Goal: Task Accomplishment & Management: Manage account settings

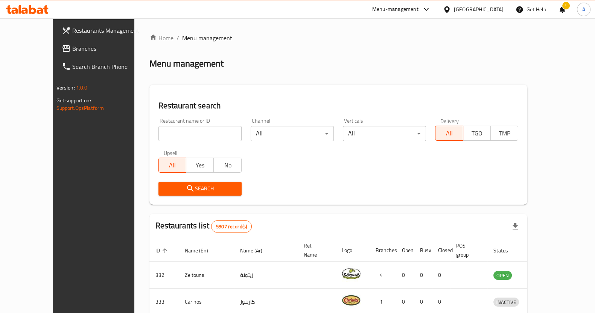
click at [192, 133] on input "search" at bounding box center [200, 133] width 83 height 15
type input "bashawish"
click button "Search" at bounding box center [200, 189] width 83 height 14
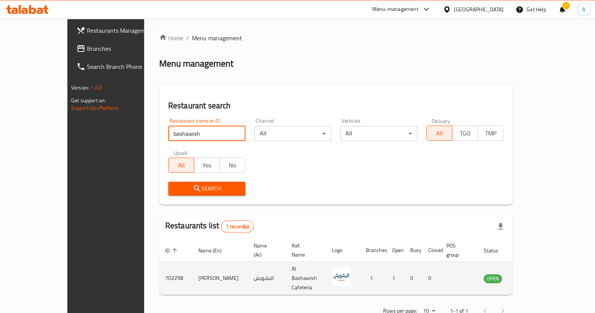
click at [532, 274] on icon "enhanced table" at bounding box center [527, 278] width 9 height 9
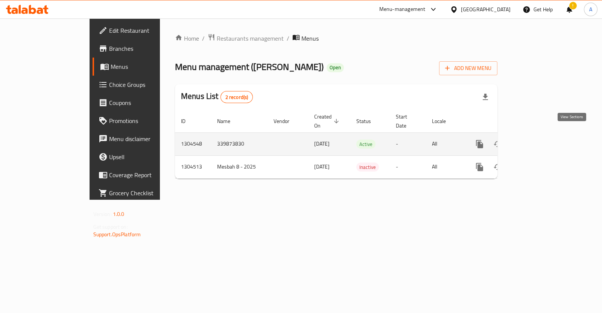
click at [539, 140] on icon "enhanced table" at bounding box center [534, 144] width 9 height 9
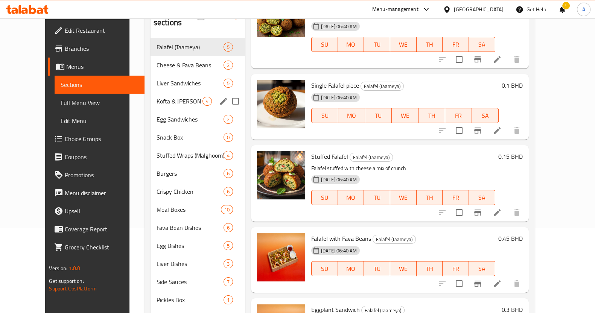
scroll to position [24, 0]
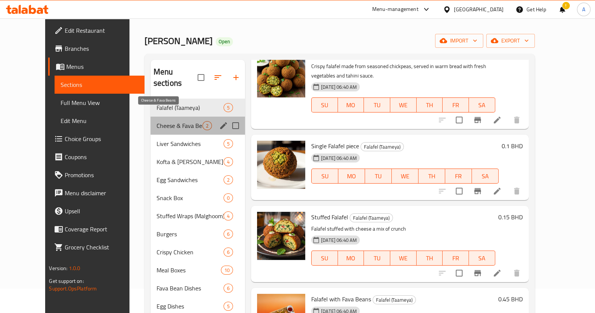
click at [177, 121] on span "Cheese & Fava Beans" at bounding box center [180, 125] width 46 height 9
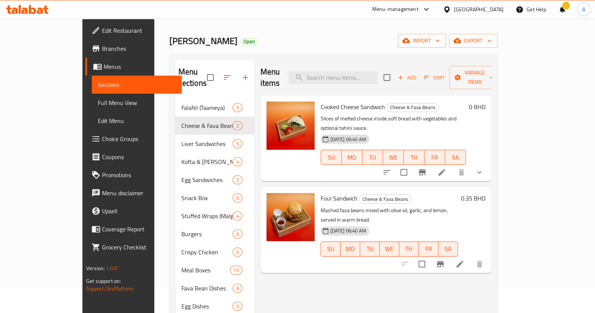
drag, startPoint x: 481, startPoint y: 279, endPoint x: 429, endPoint y: 264, distance: 53.7
click at [481, 279] on div "Menu items Add Sort Manage items Cooked Cheese Sandwich Cheese & Fava Beans Sli…" at bounding box center [373, 252] width 237 height 385
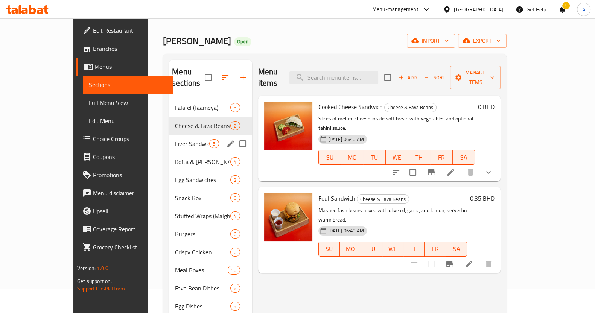
click at [190, 139] on span "Liver Sandwiches" at bounding box center [192, 143] width 34 height 9
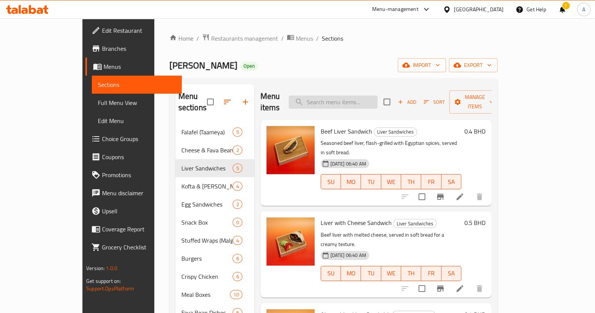
click at [352, 97] on input "search" at bounding box center [333, 102] width 89 height 13
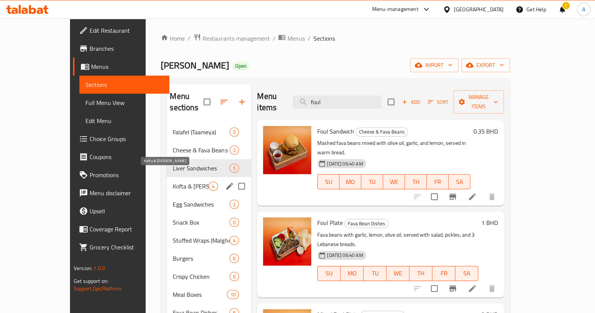
click at [173, 182] on span "Kofta & [PERSON_NAME]" at bounding box center [191, 186] width 36 height 9
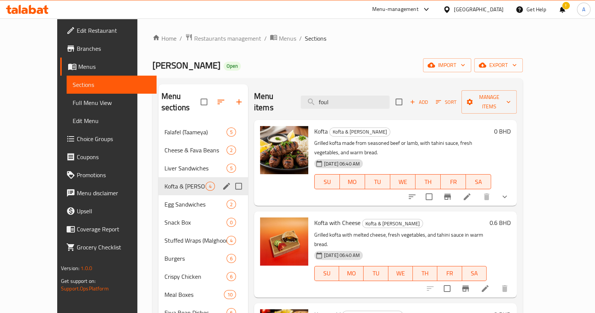
click at [166, 200] on span "Egg Sandwiches" at bounding box center [196, 204] width 62 height 9
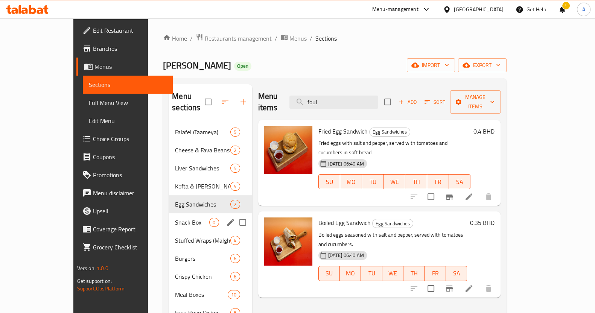
click at [169, 218] on div "Snack Box 0" at bounding box center [210, 222] width 83 height 18
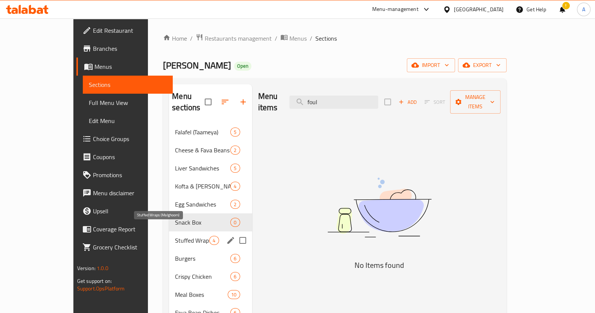
click at [175, 236] on span "Stuffed Wraps (Malghoom)" at bounding box center [192, 240] width 34 height 9
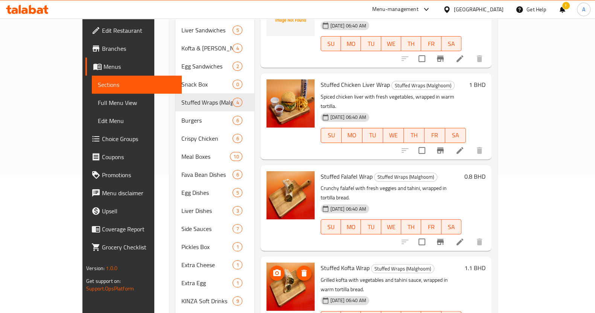
scroll to position [166, 0]
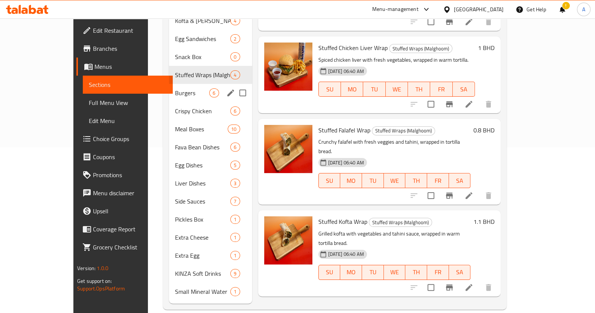
click at [175, 88] on span "Burgers" at bounding box center [192, 92] width 34 height 9
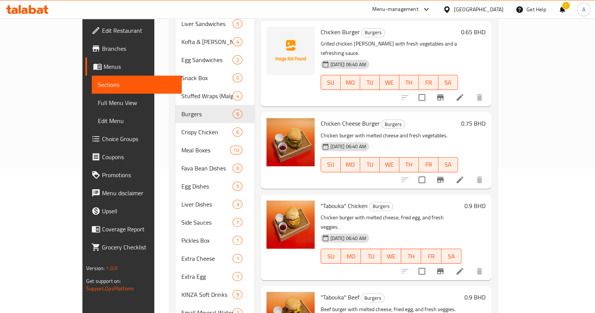
scroll to position [166, 0]
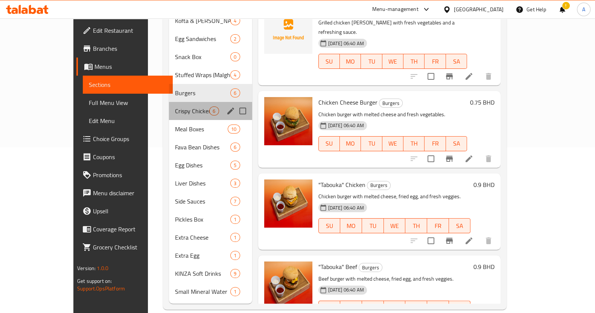
click at [169, 102] on div "Crispy Chicken 6" at bounding box center [210, 111] width 83 height 18
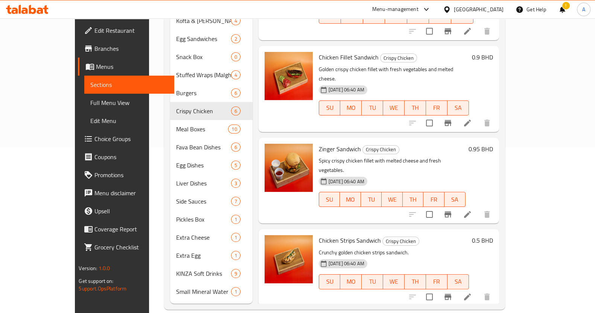
scroll to position [24, 0]
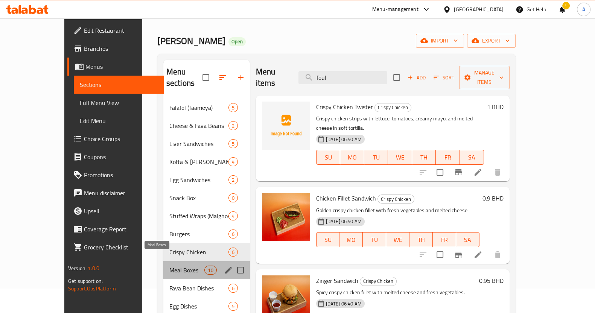
click at [169, 266] on span "Meal Boxes" at bounding box center [186, 270] width 35 height 9
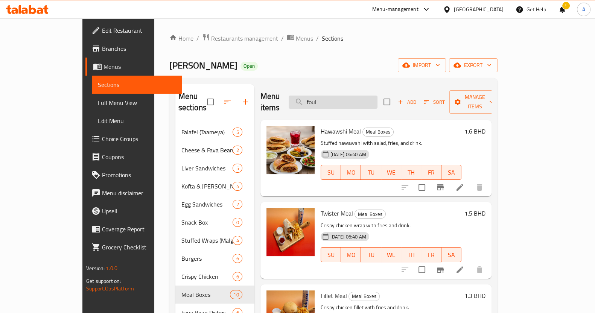
click at [354, 96] on input "foul" at bounding box center [333, 102] width 89 height 13
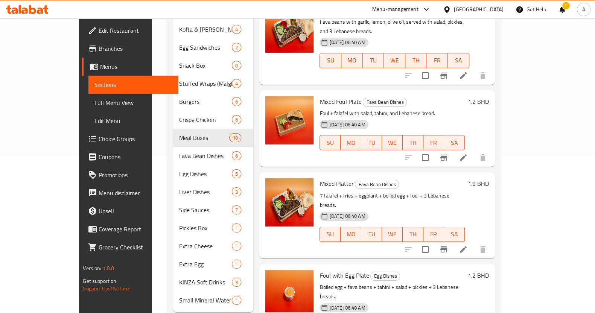
scroll to position [166, 0]
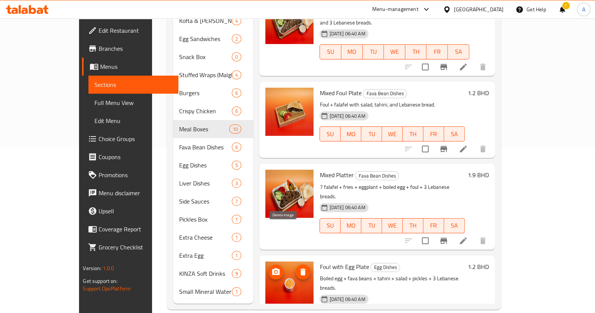
click at [296, 265] on button "delete image" at bounding box center [303, 272] width 15 height 15
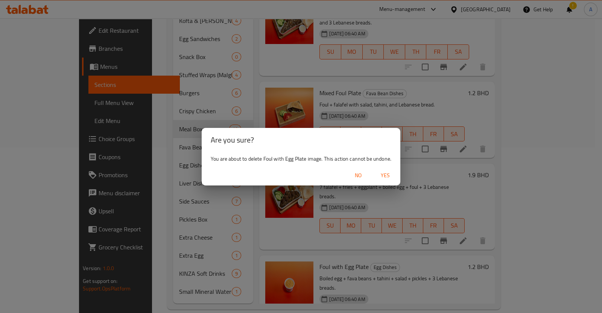
click at [386, 180] on span "Yes" at bounding box center [386, 175] width 18 height 9
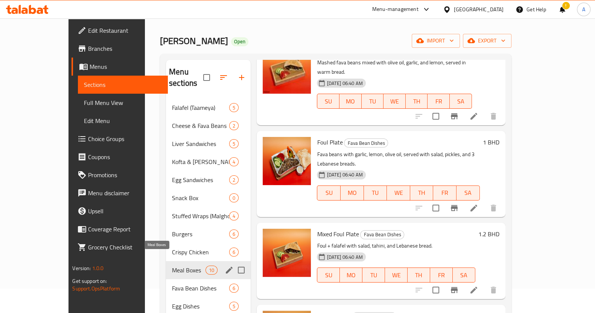
scroll to position [72, 0]
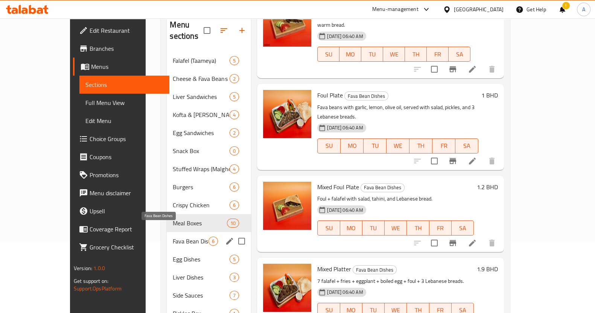
click at [173, 237] on span "Fava Bean Dishes" at bounding box center [191, 241] width 36 height 9
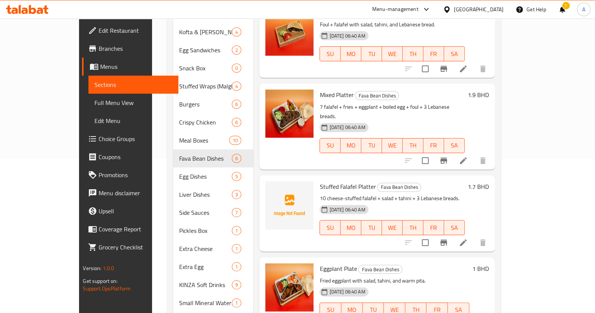
scroll to position [166, 0]
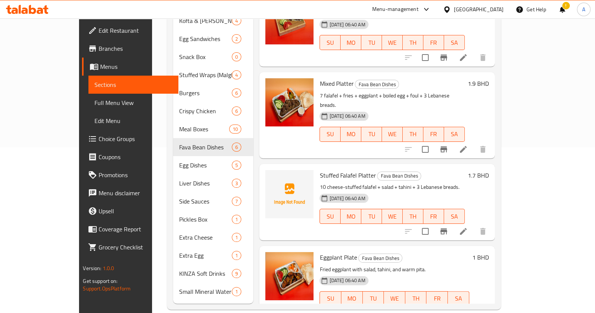
drag, startPoint x: 136, startPoint y: 10, endPoint x: 174, endPoint y: 68, distance: 69.3
click at [136, 10] on div "Menu-management [GEOGRAPHIC_DATA] Get Help ! A" at bounding box center [297, 9] width 595 height 18
drag, startPoint x: 250, startPoint y: 8, endPoint x: 277, endPoint y: 108, distance: 103.4
click at [250, 8] on div "Menu-management [GEOGRAPHIC_DATA] Get Help ! A" at bounding box center [297, 9] width 595 height 18
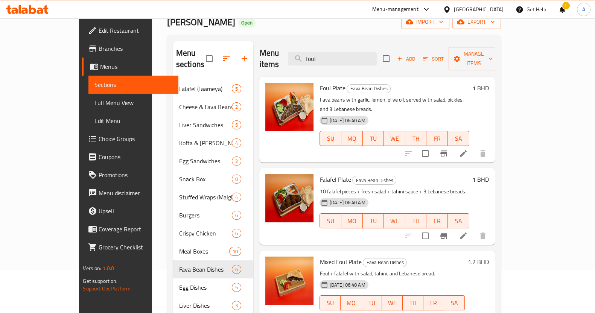
scroll to position [0, 0]
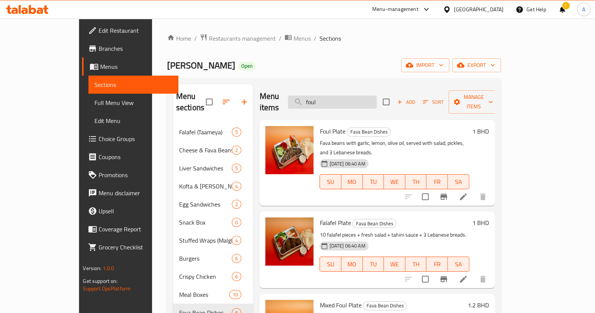
click at [348, 97] on input "foul" at bounding box center [332, 102] width 89 height 13
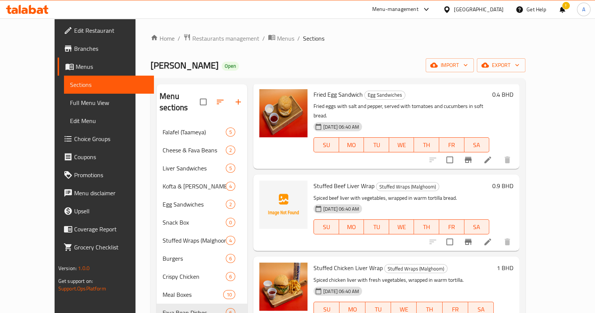
scroll to position [1317, 0]
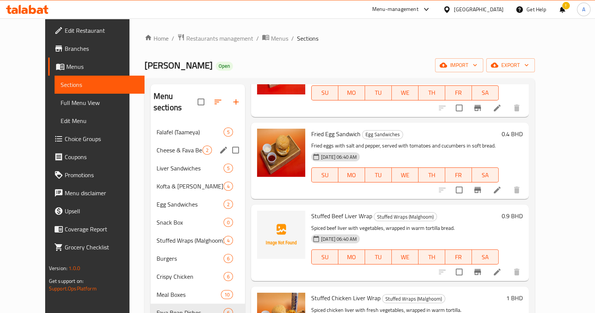
click at [157, 141] on div "Cheese & Fava Beans 2" at bounding box center [198, 150] width 95 height 18
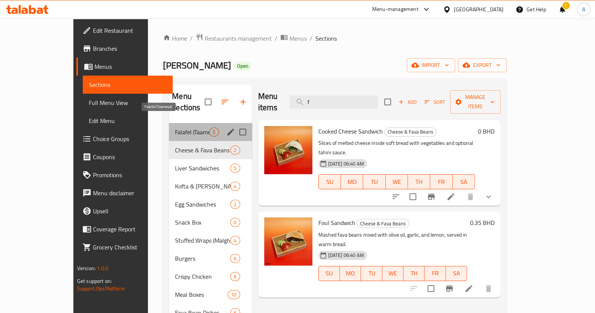
click at [175, 128] on span "Falafel (Taameya)" at bounding box center [192, 132] width 34 height 9
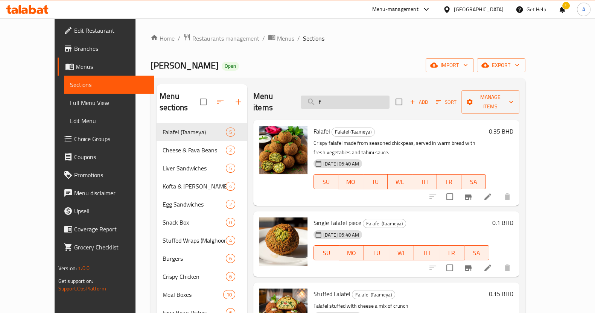
click at [354, 96] on input "f" at bounding box center [345, 102] width 89 height 13
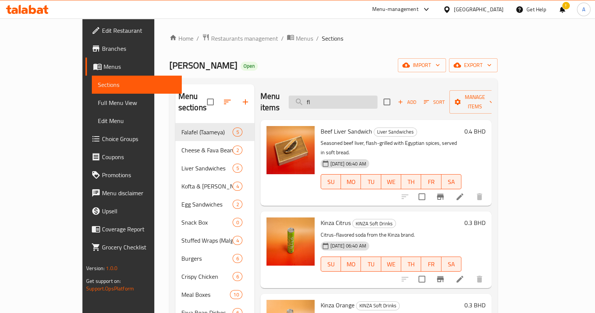
type input "f"
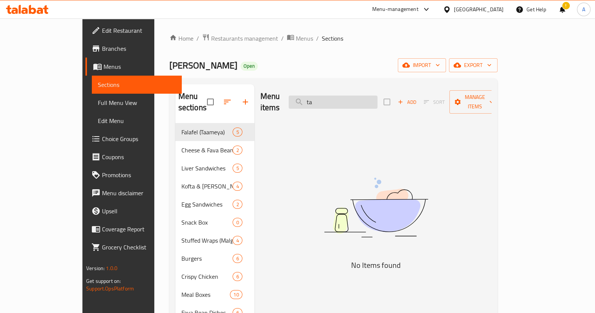
type input "t"
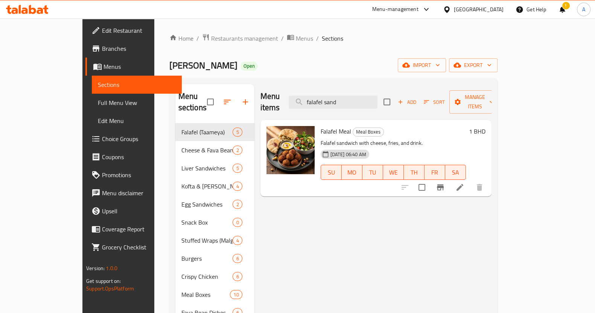
click at [271, 301] on div "Menu items falafel sand Add Sort Manage items Falafel Meal Meal Boxes Falafel s…" at bounding box center [373, 276] width 237 height 385
drag, startPoint x: 155, startPoint y: 22, endPoint x: 235, endPoint y: 86, distance: 101.8
click at [156, 22] on div "Home / Restaurants management / Menus / Sections Al Bashawish Open import expor…" at bounding box center [333, 254] width 358 height 472
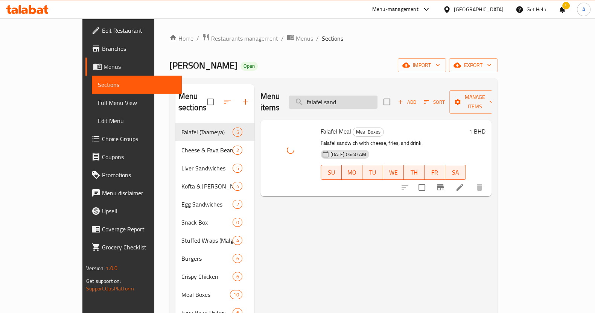
click at [378, 96] on input "falafel sand" at bounding box center [333, 102] width 89 height 13
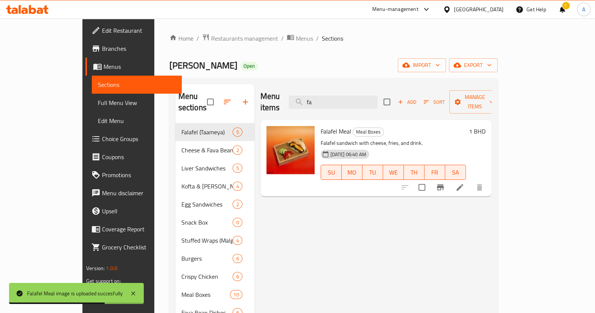
type input "f"
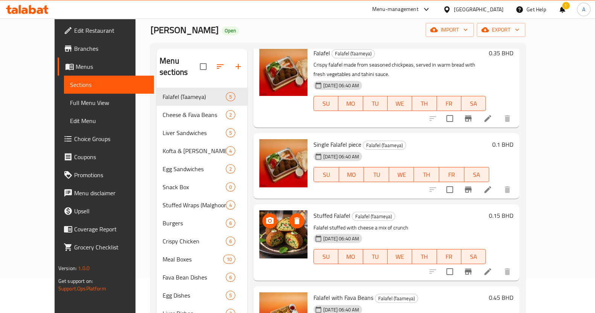
scroll to position [94, 0]
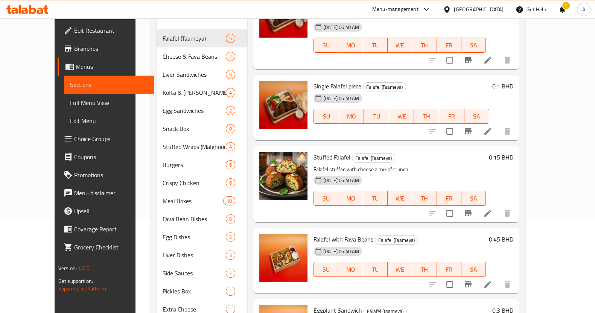
click at [247, 245] on div "Menu items single Add Sort Manage items Falafel Falafel (Taameya) Crispy falafe…" at bounding box center [383, 183] width 272 height 385
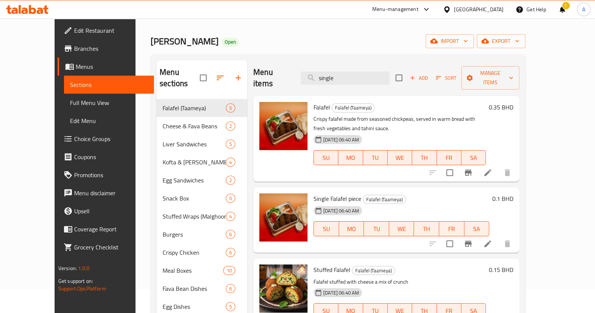
scroll to position [0, 0]
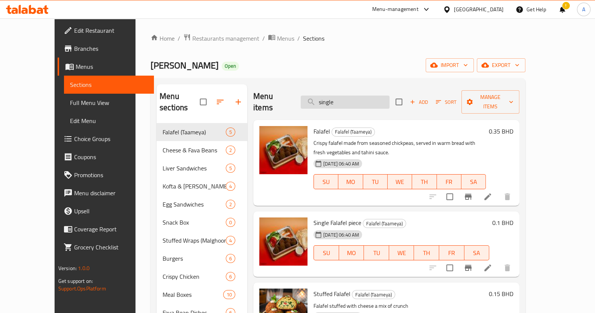
click at [369, 99] on input "single" at bounding box center [345, 102] width 89 height 13
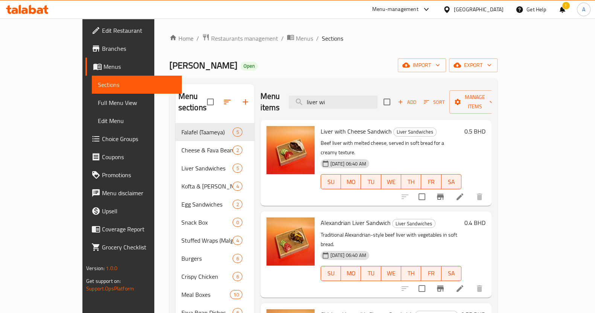
type input "liver wi"
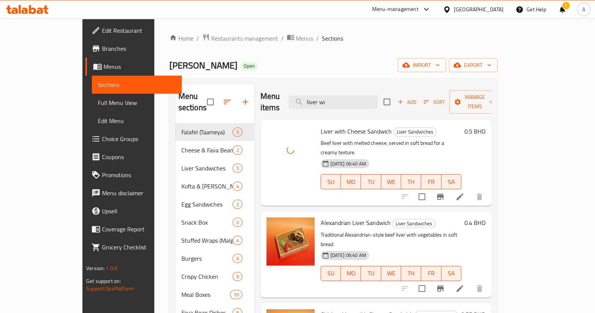
scroll to position [47, 0]
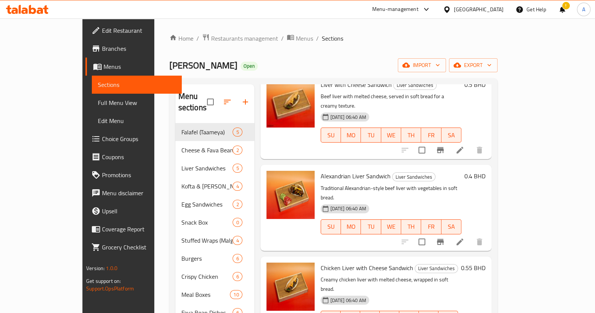
drag, startPoint x: 364, startPoint y: 20, endPoint x: 378, endPoint y: 56, distance: 38.8
click at [364, 20] on div "Home / Restaurants management / Menus / Sections Al Bashawish Open import expor…" at bounding box center [333, 254] width 358 height 472
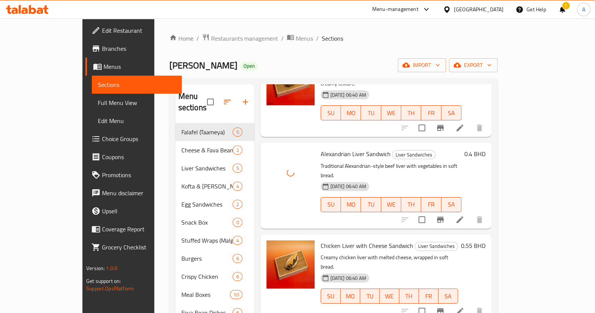
scroll to position [94, 0]
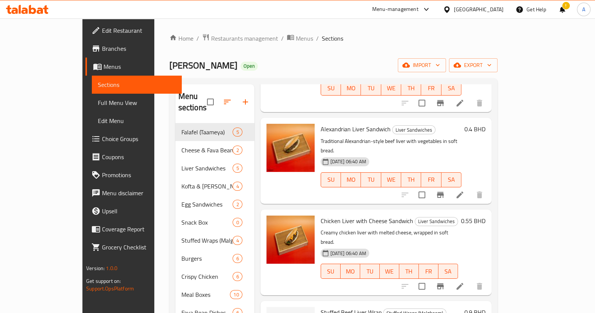
drag, startPoint x: 375, startPoint y: 10, endPoint x: 373, endPoint y: 29, distance: 19.7
click at [375, 10] on div "Menu-management [GEOGRAPHIC_DATA] Get Help ! A" at bounding box center [297, 9] width 595 height 18
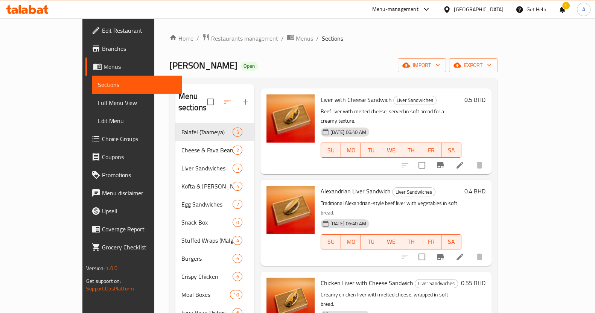
scroll to position [0, 0]
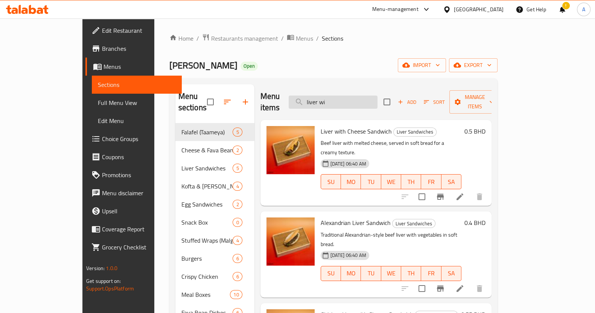
click at [359, 98] on input "liver wi" at bounding box center [333, 102] width 89 height 13
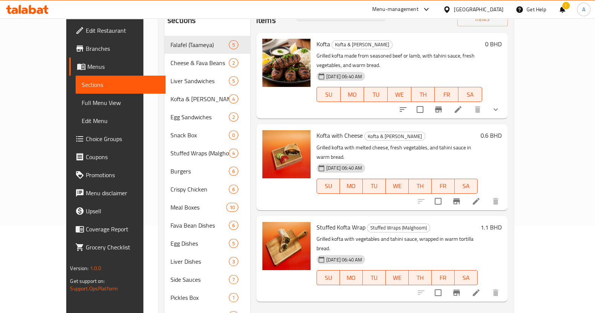
scroll to position [166, 0]
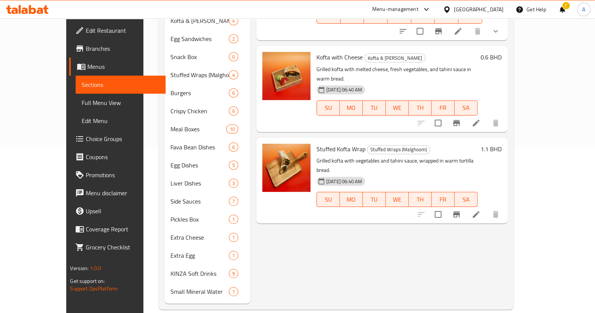
type input "kofta"
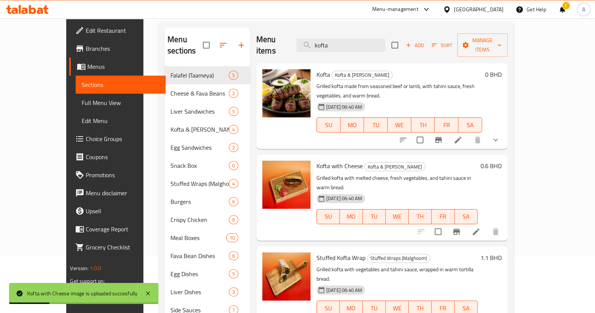
scroll to position [72, 0]
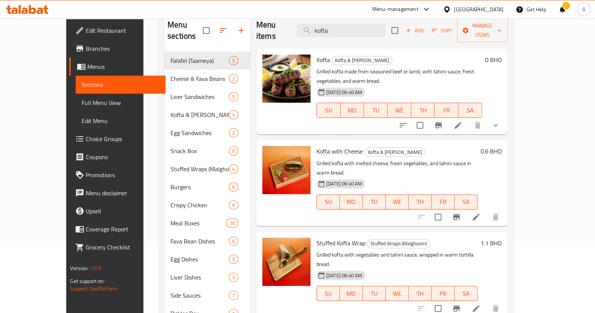
click at [262, 304] on div "Menu items kofta Add Sort Manage items Kofta Kofta & Hawawshi Grilled kofta mad…" at bounding box center [379, 205] width 258 height 385
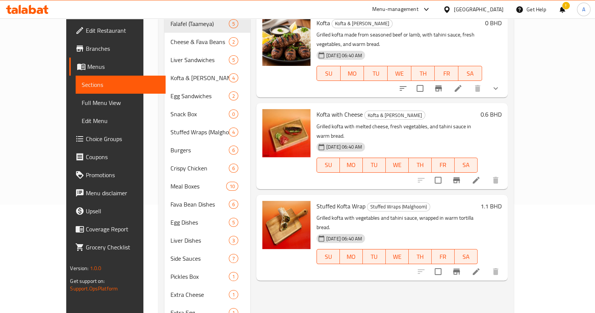
scroll to position [166, 0]
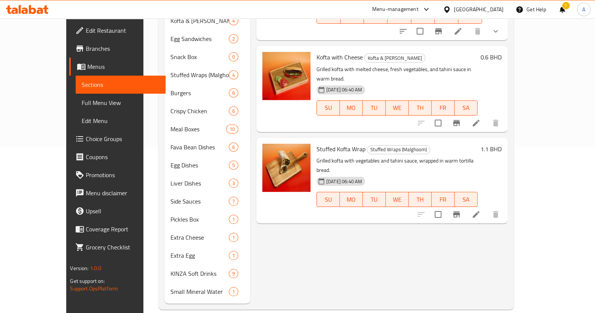
drag, startPoint x: 312, startPoint y: 3, endPoint x: 320, endPoint y: 29, distance: 26.9
click at [312, 3] on div "Menu-management [GEOGRAPHIC_DATA] Get Help ! A" at bounding box center [297, 9] width 595 height 18
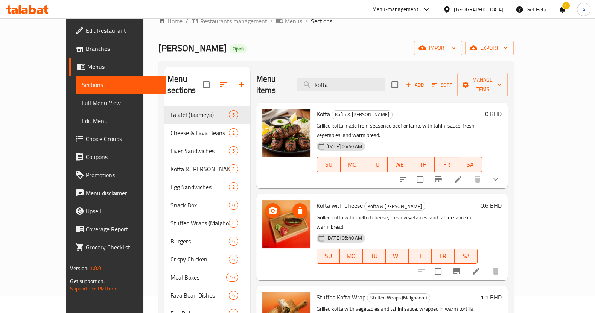
scroll to position [0, 0]
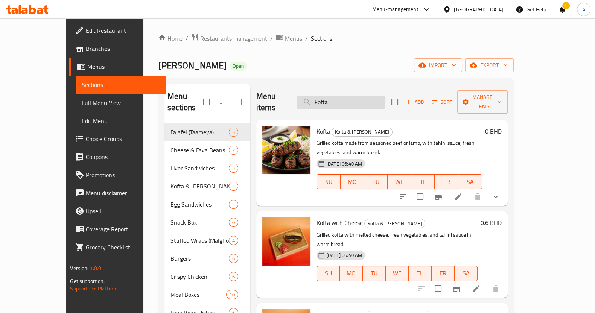
click at [364, 96] on input "kofta" at bounding box center [341, 102] width 89 height 13
click at [365, 96] on input "kofta" at bounding box center [341, 102] width 89 height 13
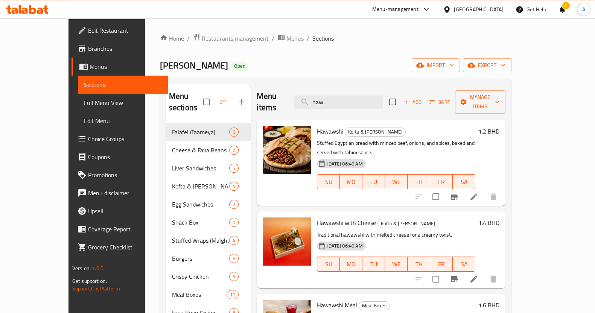
type input "haw"
drag, startPoint x: 343, startPoint y: 6, endPoint x: 342, endPoint y: 17, distance: 10.9
click at [343, 6] on div "Menu-management [GEOGRAPHIC_DATA] Get Help ! A" at bounding box center [297, 9] width 595 height 18
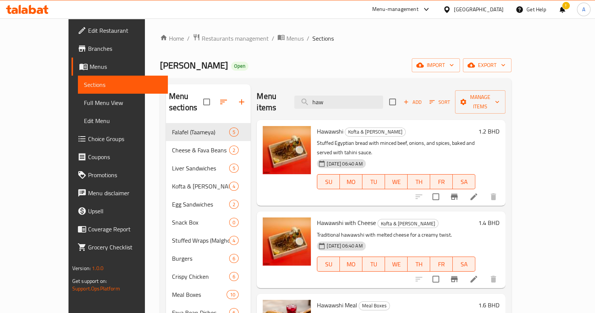
click at [315, 18] on div at bounding box center [297, 18] width 595 height 0
click at [367, 96] on input "haw" at bounding box center [338, 102] width 89 height 13
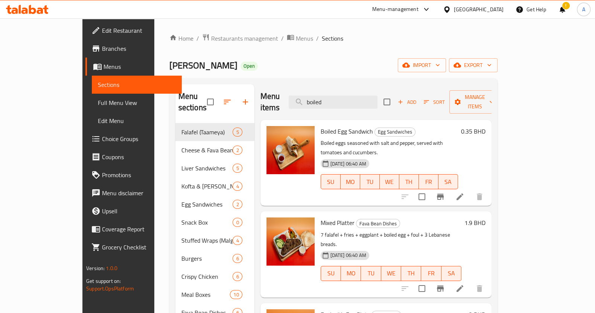
type input "boiled"
click at [284, 8] on div "Menu-management [GEOGRAPHIC_DATA] Get Help ! A" at bounding box center [297, 9] width 595 height 18
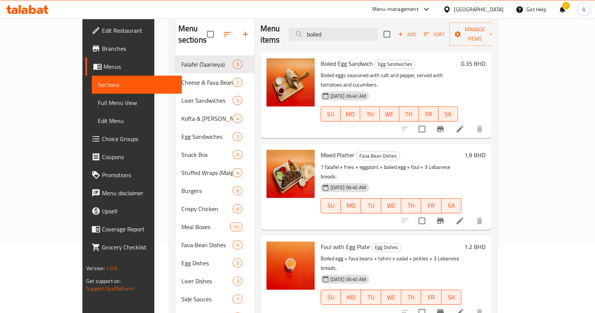
scroll to position [47, 0]
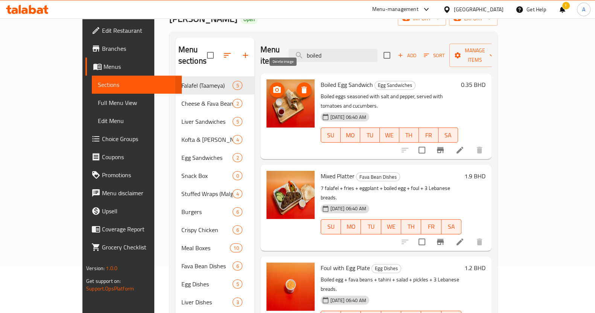
click at [297, 83] on button "delete image" at bounding box center [304, 89] width 15 height 15
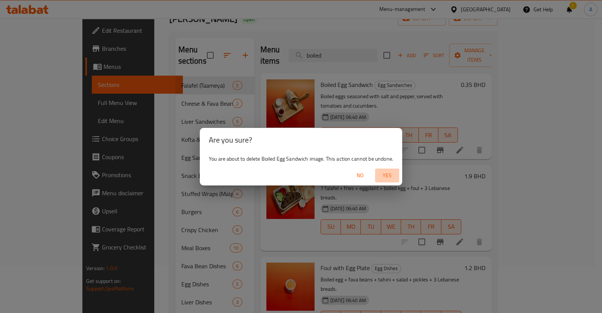
click at [386, 177] on span "Yes" at bounding box center [387, 175] width 18 height 9
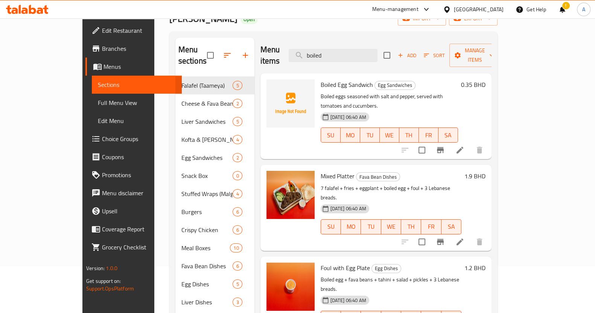
click at [307, 16] on div "Menu-management [GEOGRAPHIC_DATA] Get Help ! A" at bounding box center [297, 9] width 595 height 18
click at [357, 54] on input "boiled" at bounding box center [333, 55] width 89 height 13
click at [357, 53] on input "boiled" at bounding box center [333, 55] width 89 height 13
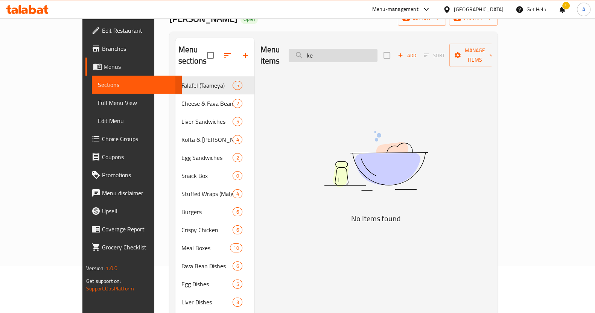
type input "k"
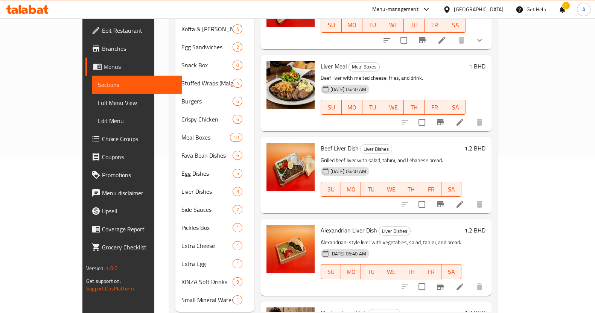
scroll to position [166, 0]
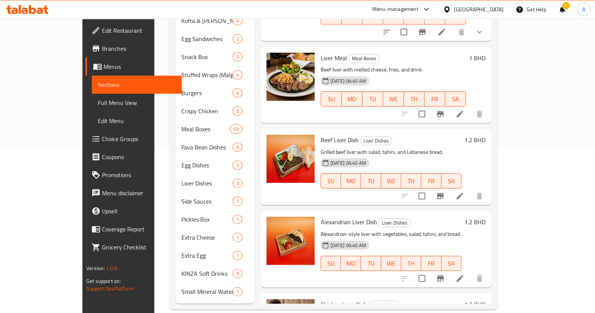
type input "liver"
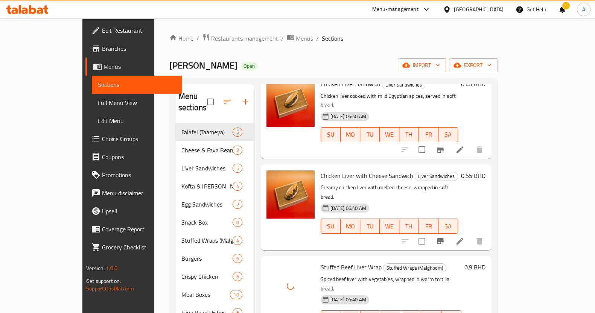
scroll to position [376, 0]
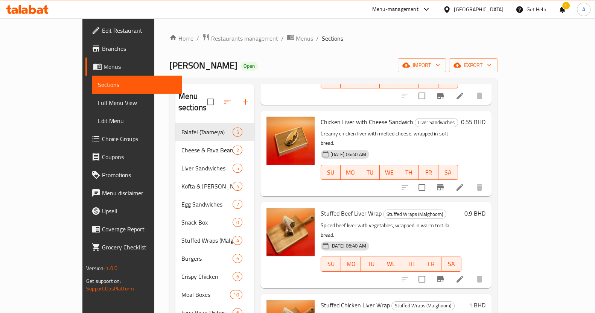
drag, startPoint x: 352, startPoint y: 18, endPoint x: 346, endPoint y: 48, distance: 30.8
click at [352, 17] on div "Menu-management [GEOGRAPHIC_DATA] Get Help ! A" at bounding box center [297, 9] width 595 height 18
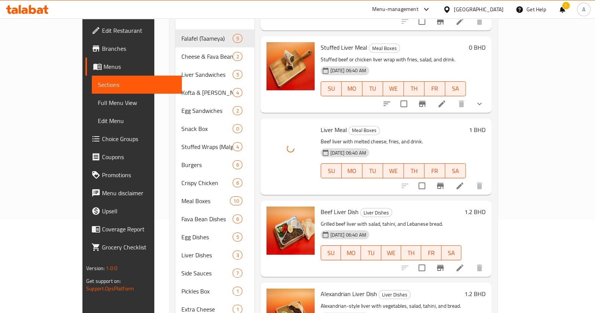
scroll to position [166, 0]
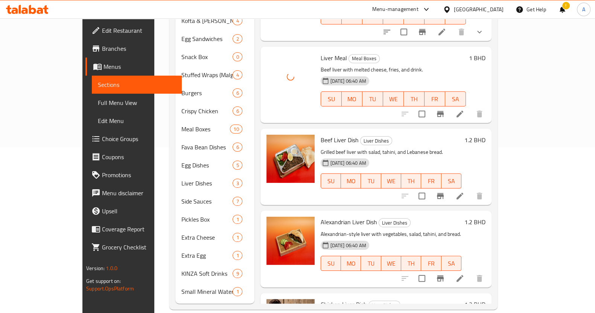
click at [169, 295] on div "Menu sections Falafel (Taameya) 5 Cheese & Fava Beans 2 Liver Sandwiches 5 Koft…" at bounding box center [333, 111] width 328 height 397
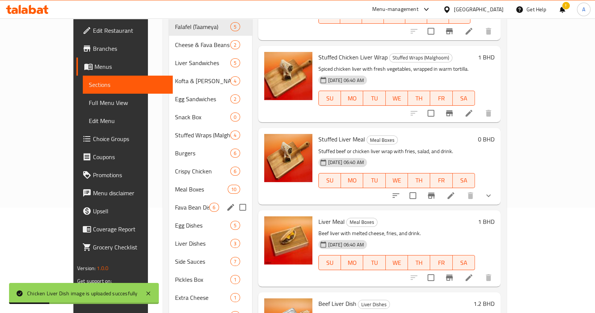
scroll to position [72, 0]
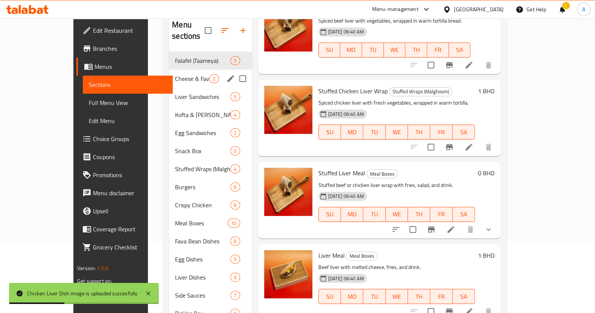
click at [175, 74] on span "Cheese & Fava Beans" at bounding box center [192, 78] width 34 height 9
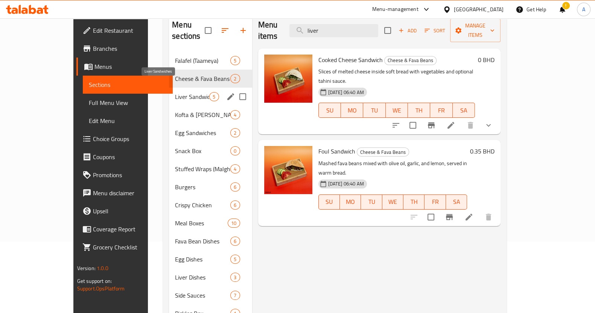
click at [175, 92] on span "Liver Sandwiches" at bounding box center [192, 96] width 34 height 9
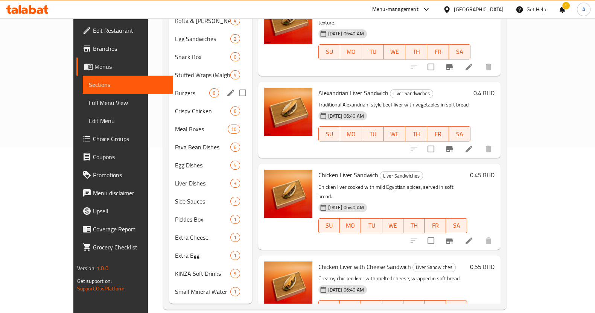
scroll to position [119, 0]
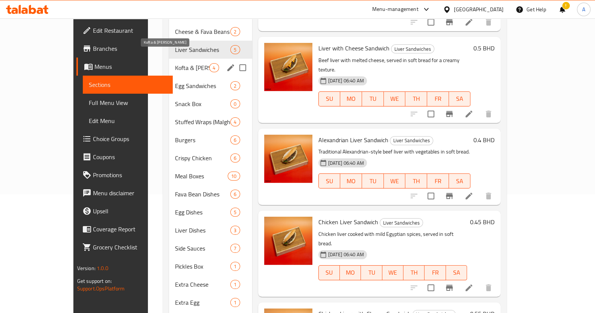
click at [175, 63] on span "Kofta & [PERSON_NAME]" at bounding box center [192, 67] width 34 height 9
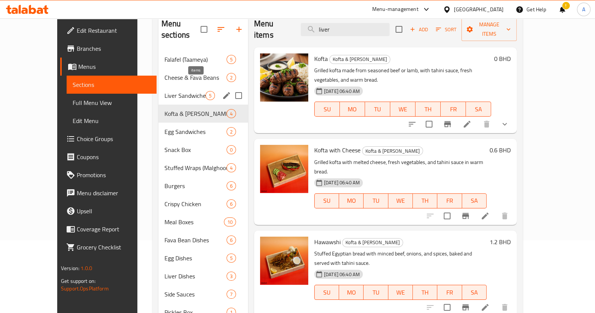
scroll to position [24, 0]
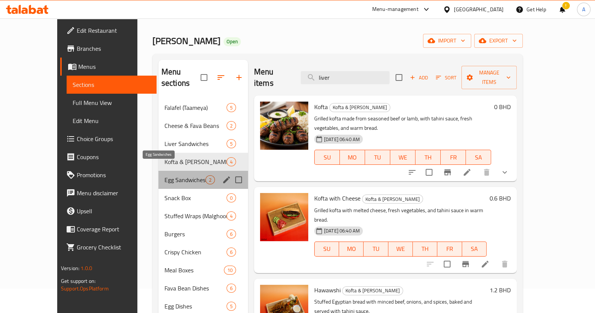
click at [165, 175] on span "Egg Sandwiches" at bounding box center [185, 179] width 41 height 9
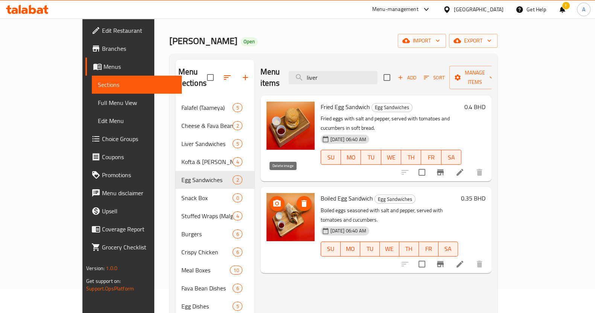
click at [300, 199] on icon "delete image" at bounding box center [304, 203] width 9 height 9
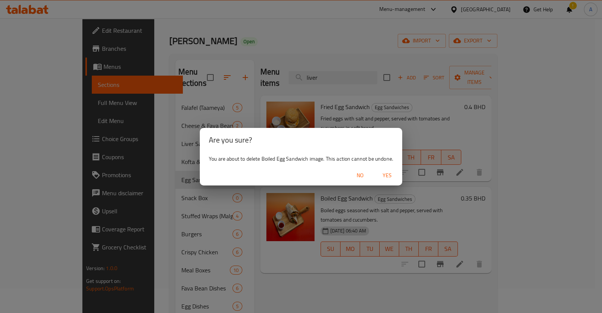
click at [380, 174] on span "Yes" at bounding box center [387, 175] width 18 height 9
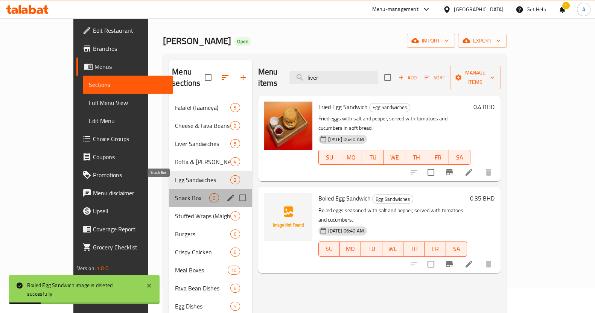
click at [175, 194] on span "Snack Box" at bounding box center [192, 198] width 34 height 9
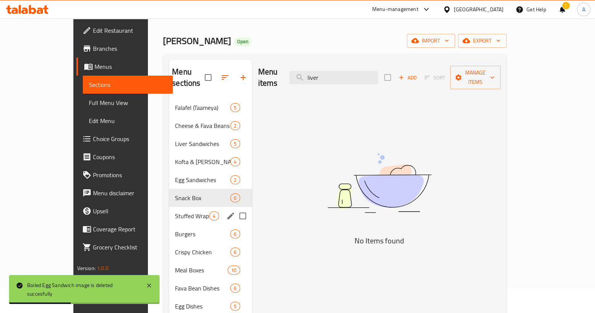
click at [175, 212] on span "Stuffed Wraps (Malghoom)" at bounding box center [192, 216] width 34 height 9
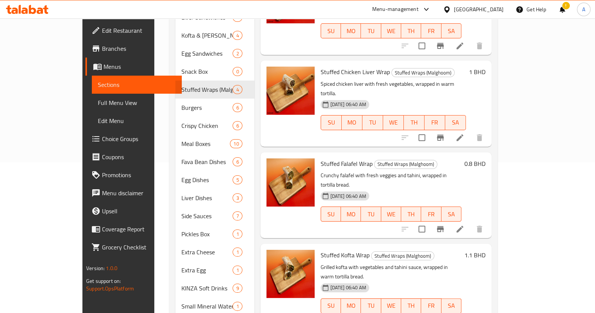
scroll to position [166, 0]
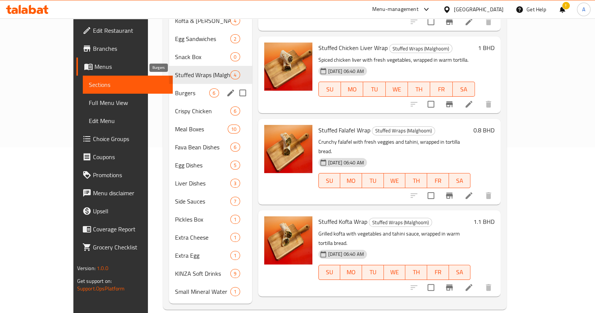
click at [175, 88] on span "Burgers" at bounding box center [192, 92] width 34 height 9
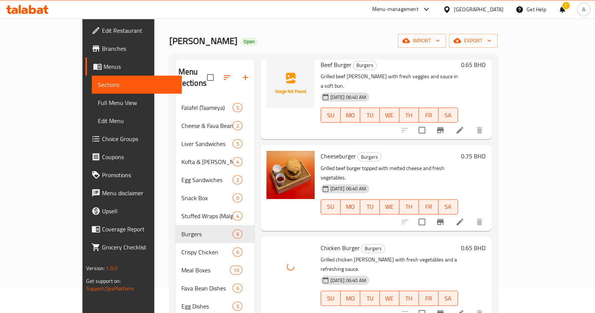
scroll to position [138, 0]
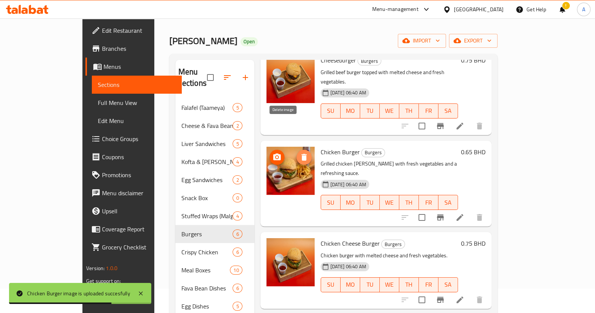
click at [302, 154] on icon "delete image" at bounding box center [304, 157] width 5 height 7
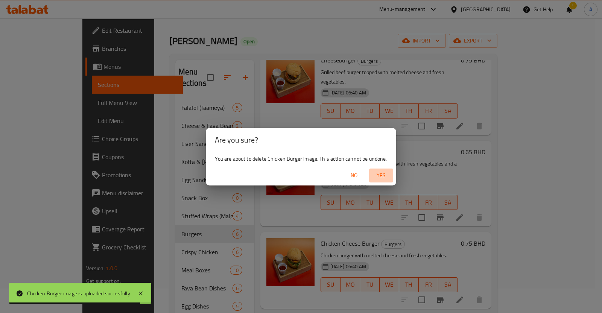
click at [386, 177] on span "Yes" at bounding box center [381, 175] width 18 height 9
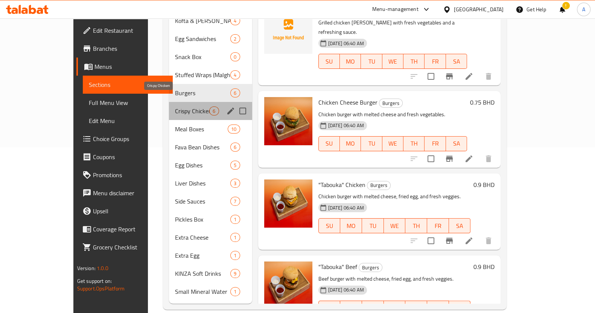
click at [175, 107] on span "Crispy Chicken" at bounding box center [192, 111] width 34 height 9
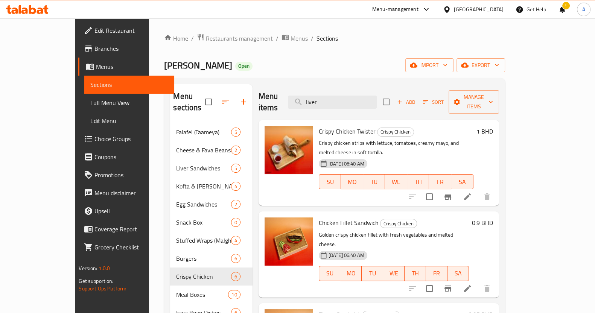
drag, startPoint x: 355, startPoint y: 17, endPoint x: 366, endPoint y: 135, distance: 118.8
click at [355, 17] on div "Menu-management [GEOGRAPHIC_DATA] Get Help ! A" at bounding box center [297, 9] width 595 height 18
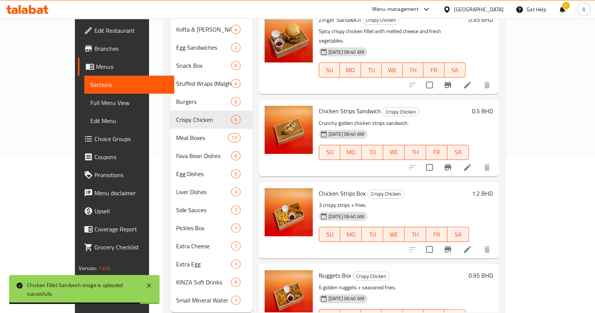
scroll to position [166, 0]
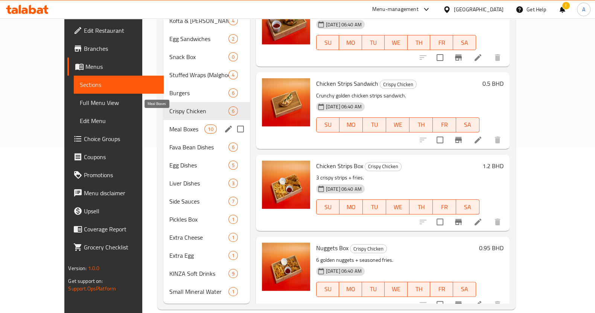
click at [168, 120] on div "Meal Boxes 10" at bounding box center [206, 129] width 87 height 18
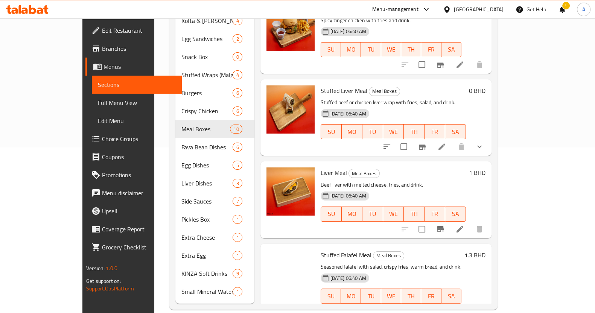
scroll to position [232, 0]
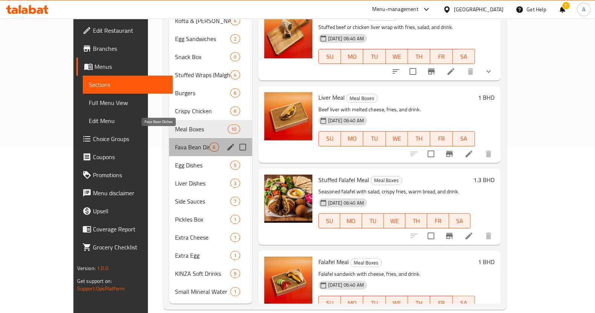
click at [175, 143] on span "Fava Bean Dishes" at bounding box center [192, 147] width 34 height 9
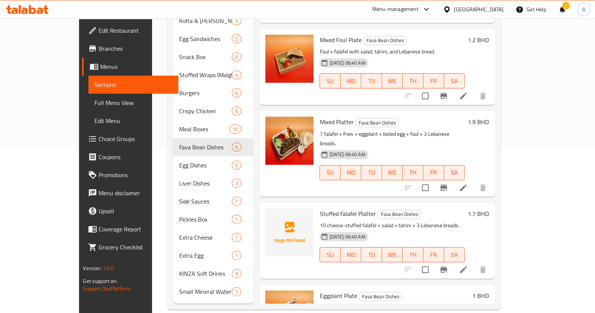
scroll to position [138, 0]
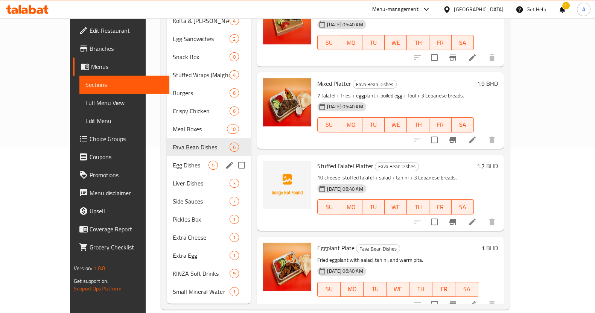
click at [178, 159] on div "Egg Dishes 5" at bounding box center [209, 165] width 84 height 18
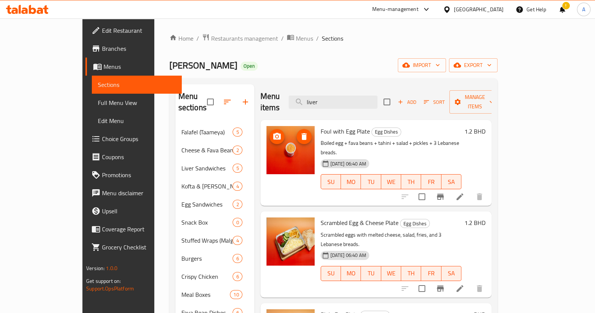
click at [300, 132] on icon "delete image" at bounding box center [304, 136] width 9 height 9
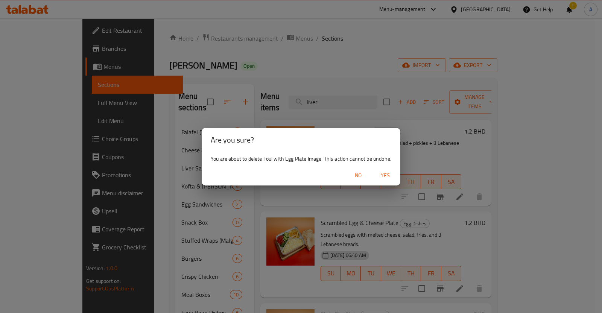
click at [390, 178] on span "Yes" at bounding box center [386, 175] width 18 height 9
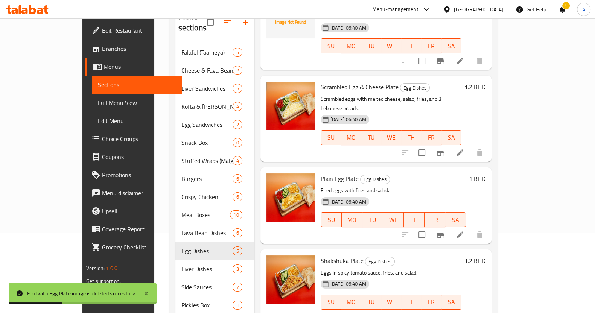
scroll to position [166, 0]
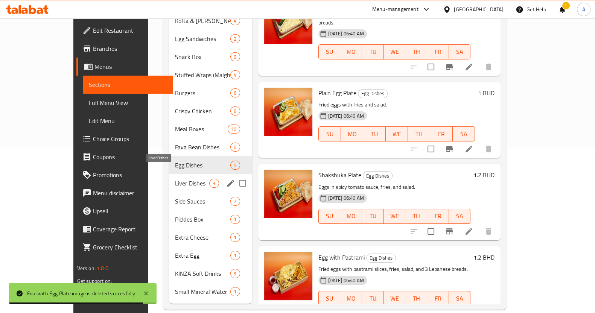
click at [175, 179] on span "Liver Dishes" at bounding box center [192, 183] width 34 height 9
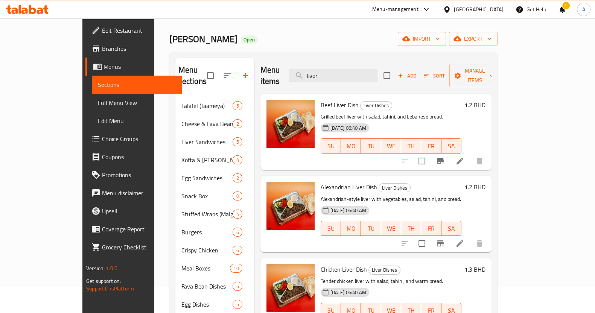
scroll to position [24, 0]
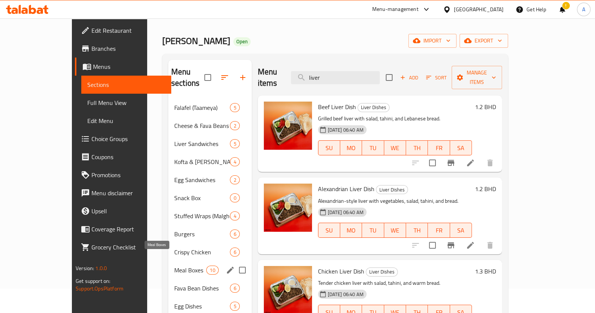
click at [174, 266] on span "Meal Boxes" at bounding box center [190, 270] width 32 height 9
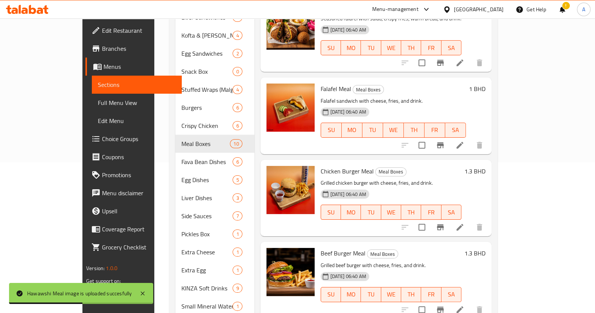
scroll to position [166, 0]
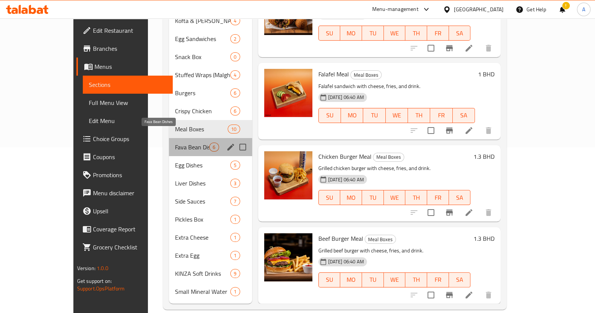
click at [175, 143] on span "Fava Bean Dishes" at bounding box center [192, 147] width 34 height 9
